Goal: Information Seeking & Learning: Check status

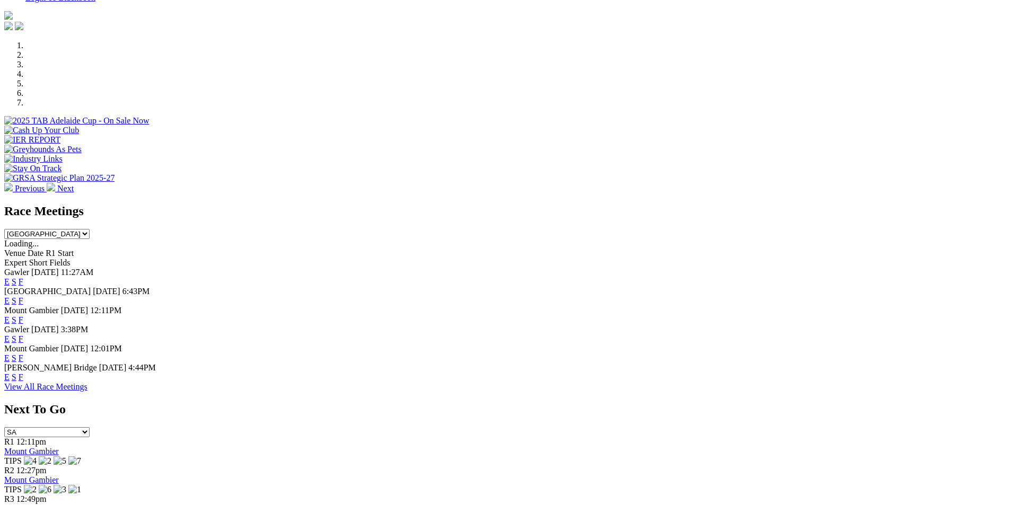
scroll to position [345, 0]
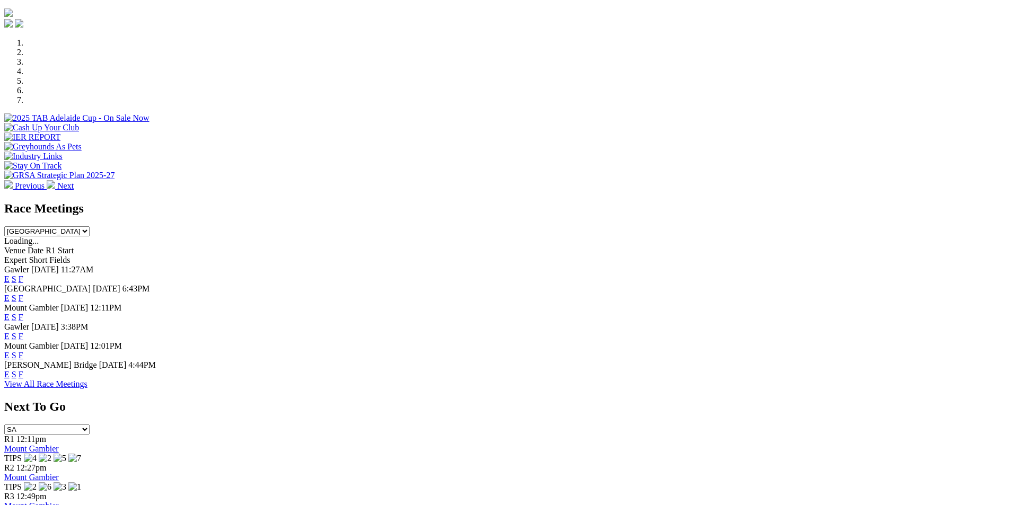
click at [23, 294] on link "F" at bounding box center [21, 298] width 5 height 9
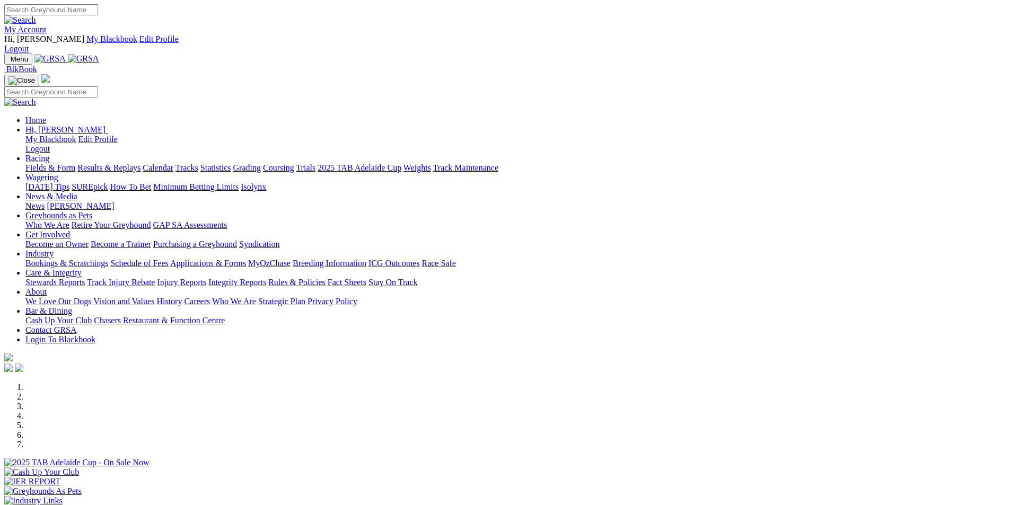
click at [140, 163] on link "Results & Replays" at bounding box center [108, 167] width 63 height 9
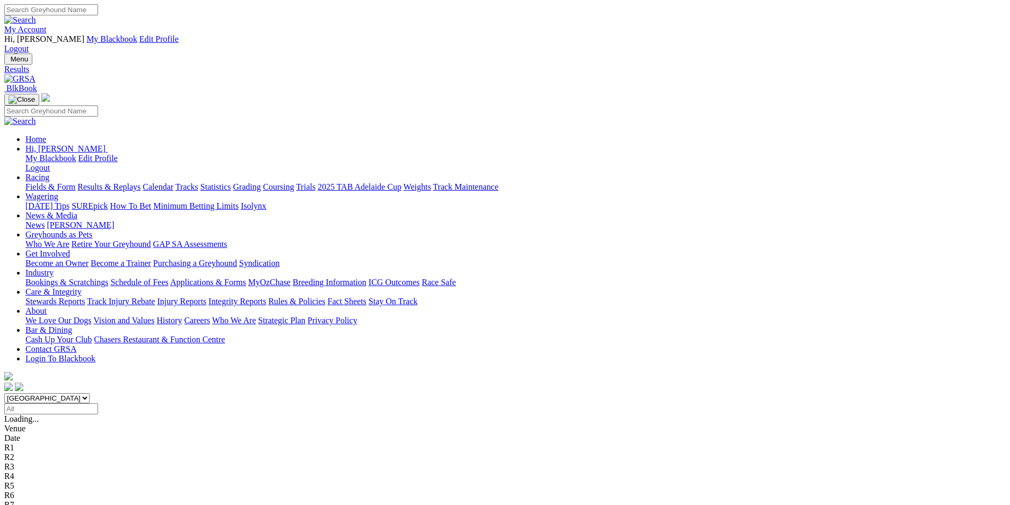
click at [40, 500] on span "8 2 4 5" at bounding box center [27, 504] width 23 height 9
click at [40, 491] on span "2 4 5 1" at bounding box center [27, 495] width 23 height 9
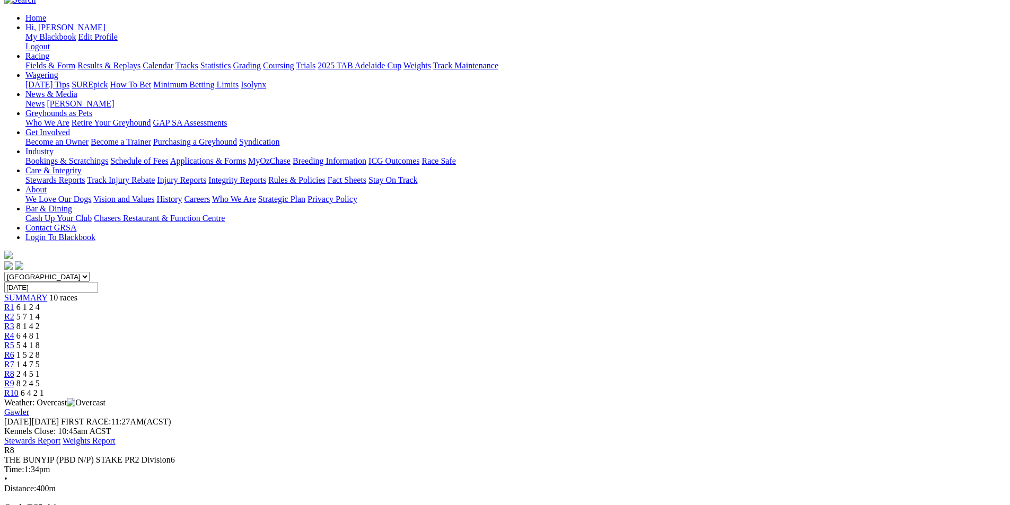
scroll to position [126, 0]
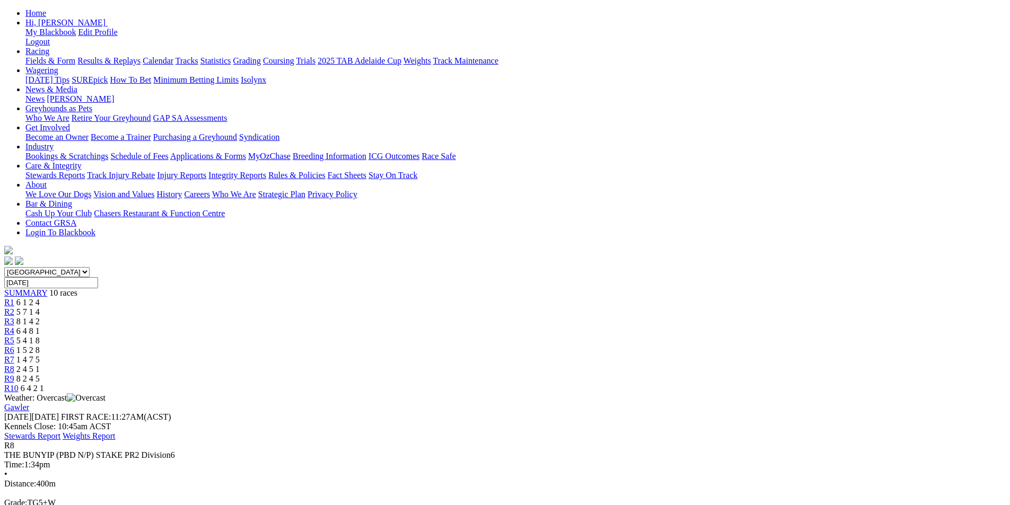
click at [40, 355] on span "1 4 7 5" at bounding box center [27, 359] width 23 height 9
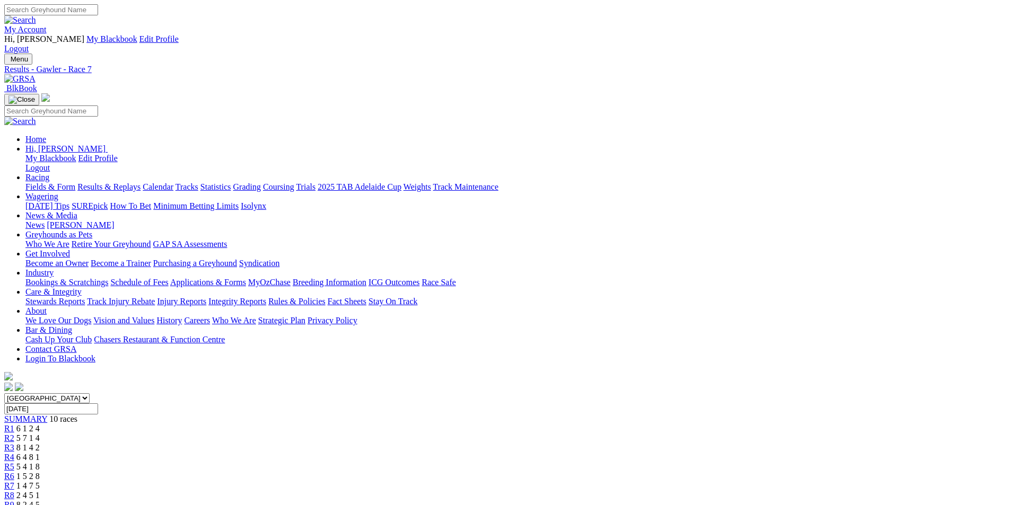
click at [40, 472] on span "1 5 2 8" at bounding box center [27, 476] width 23 height 9
click at [40, 462] on span "5 4 1 8" at bounding box center [27, 466] width 23 height 9
click at [40, 453] on span "6 4 8 1" at bounding box center [27, 457] width 23 height 9
click at [40, 443] on span "8 1 4 2" at bounding box center [27, 447] width 23 height 9
click at [40, 434] on span "5 7 1 4" at bounding box center [27, 438] width 23 height 9
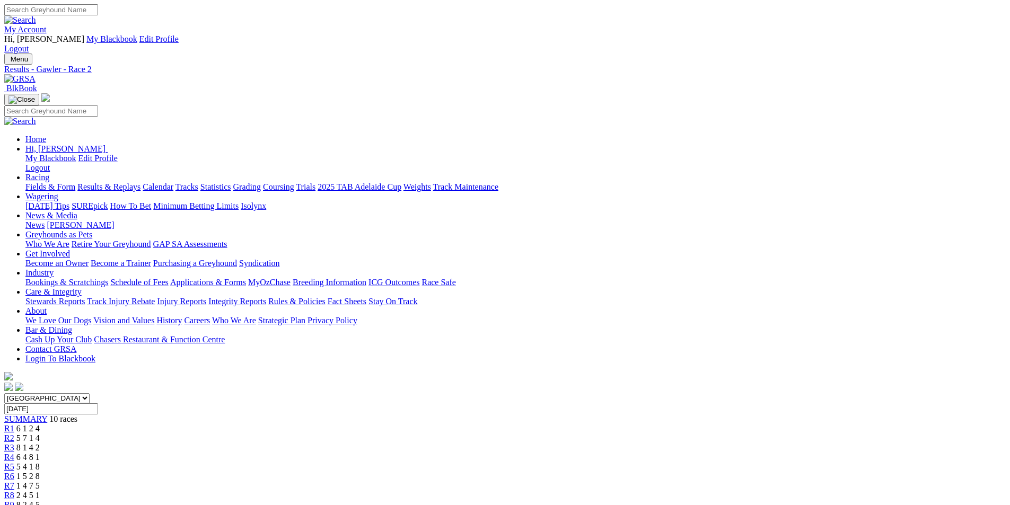
click at [40, 424] on span "6 1 2 4" at bounding box center [27, 428] width 23 height 9
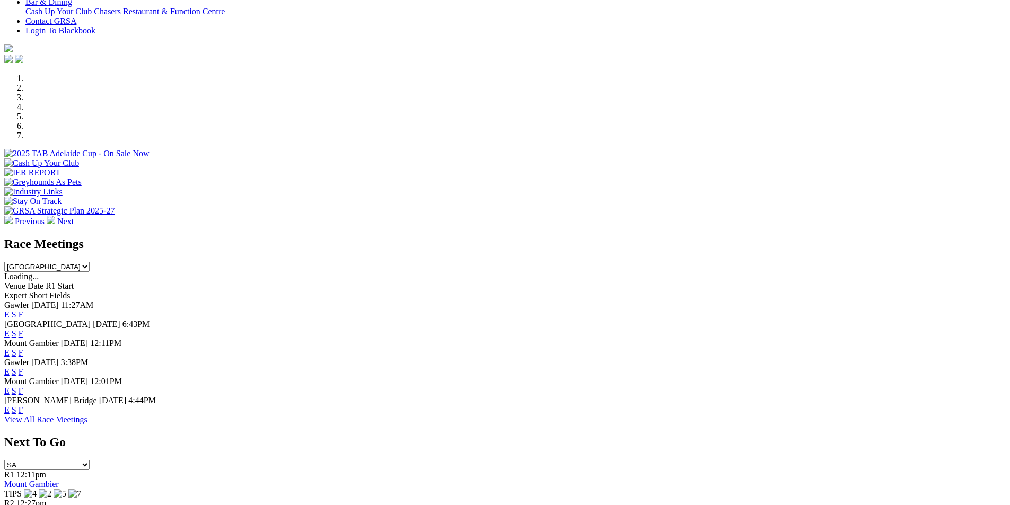
scroll to position [312, 0]
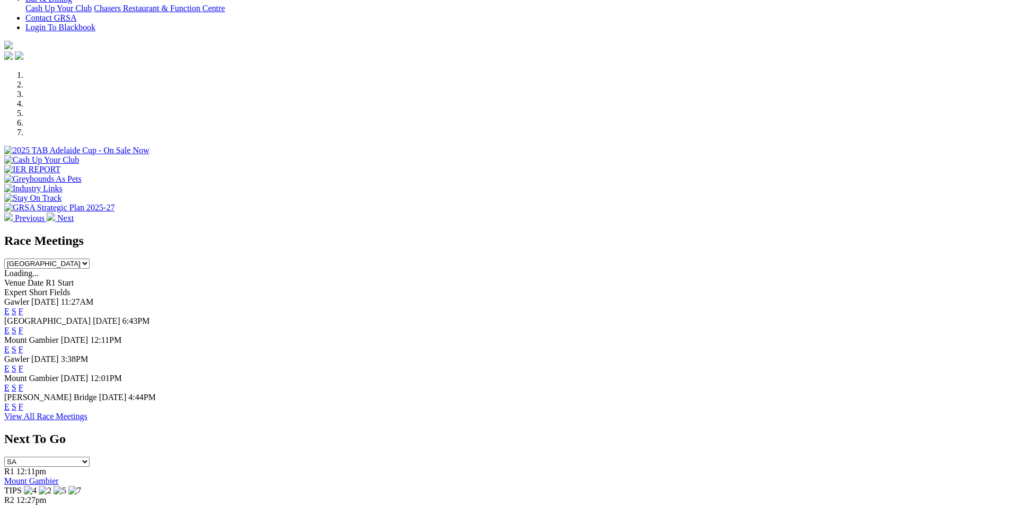
click at [23, 326] on link "F" at bounding box center [21, 330] width 5 height 9
